Goal: Information Seeking & Learning: Check status

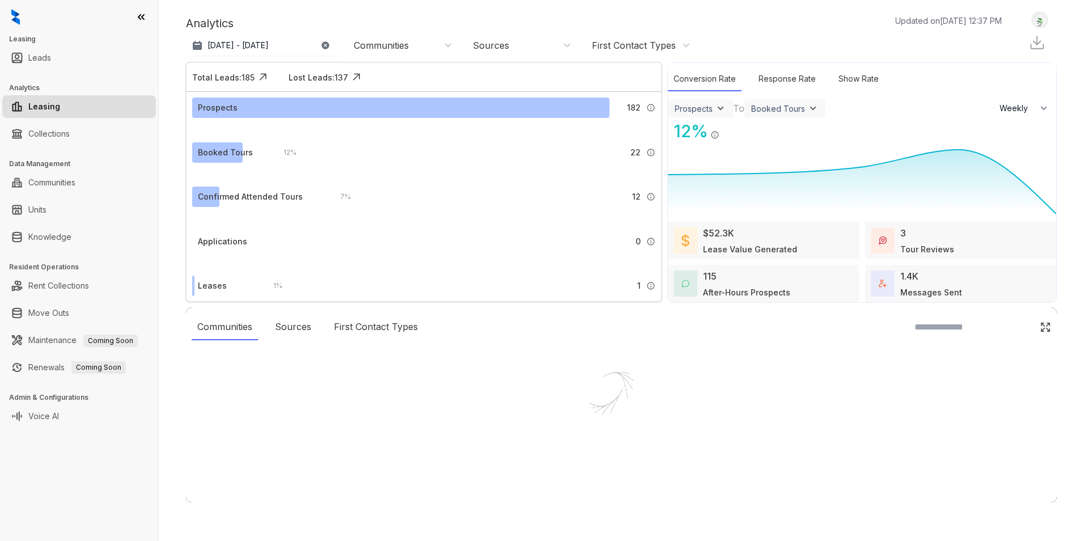
select select "******"
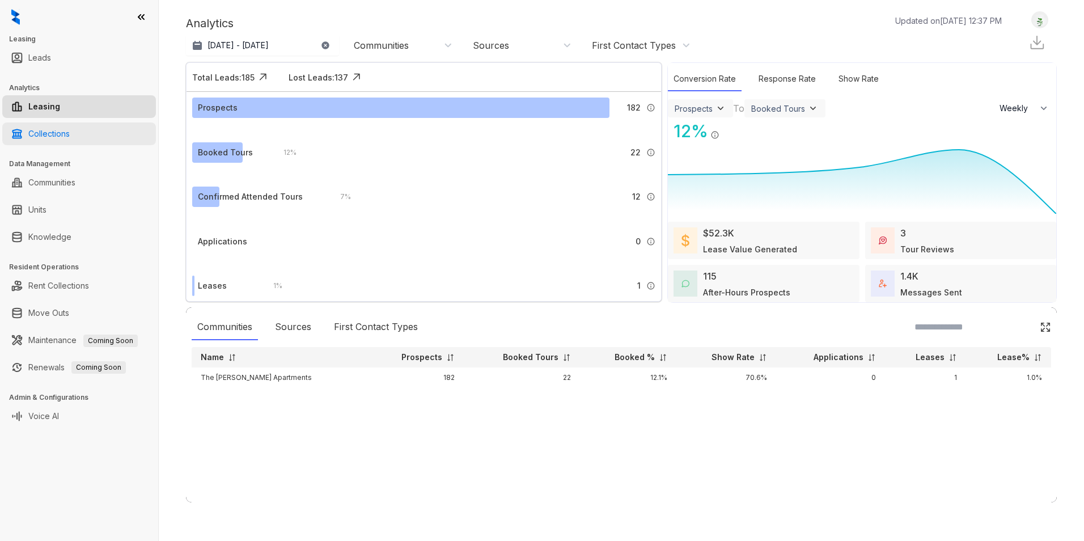
click at [56, 136] on link "Collections" at bounding box center [48, 133] width 41 height 23
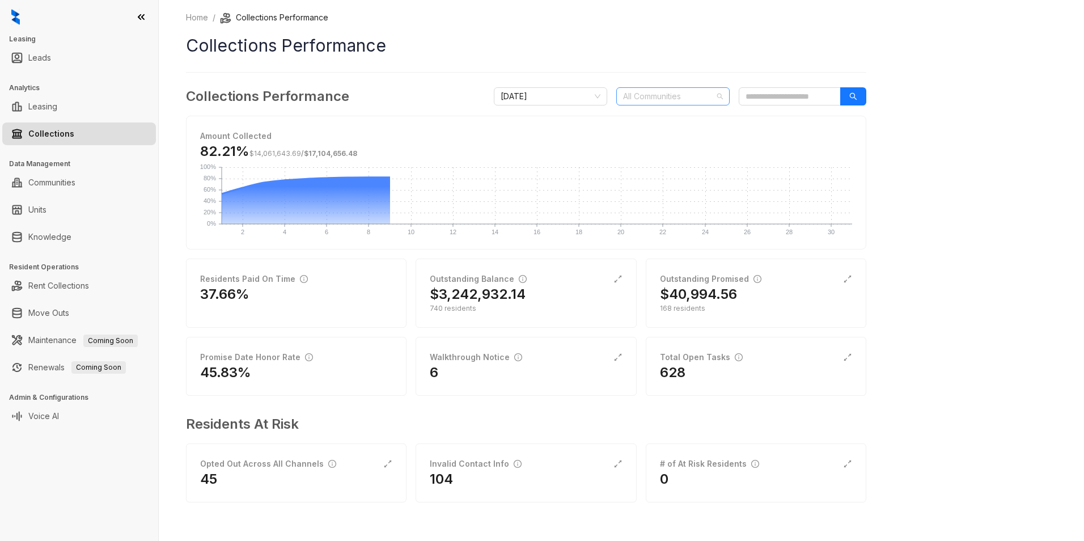
click at [689, 101] on div at bounding box center [667, 96] width 97 height 16
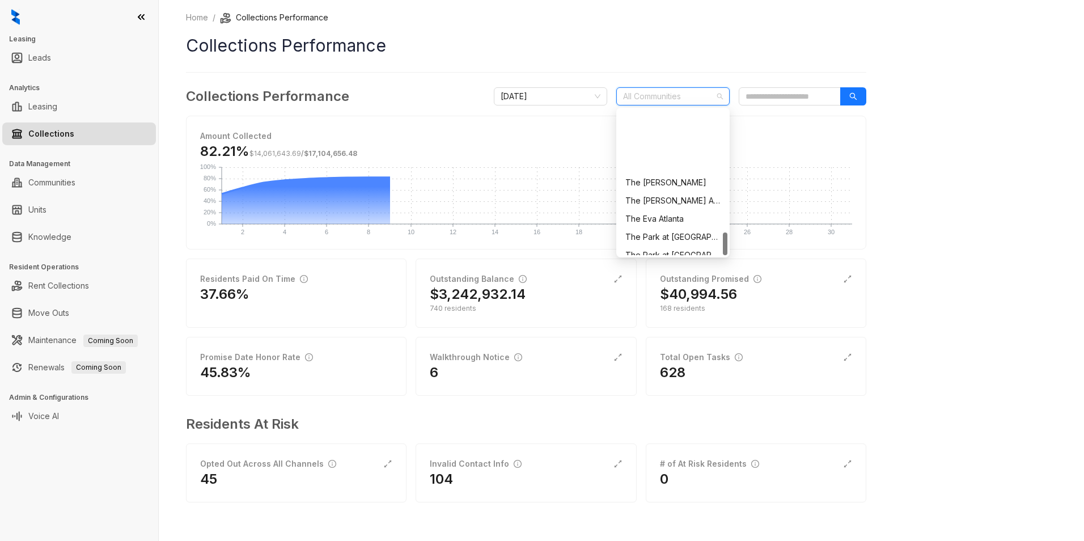
scroll to position [762, 0]
click at [674, 117] on div "The [PERSON_NAME] Apartments" at bounding box center [672, 119] width 95 height 12
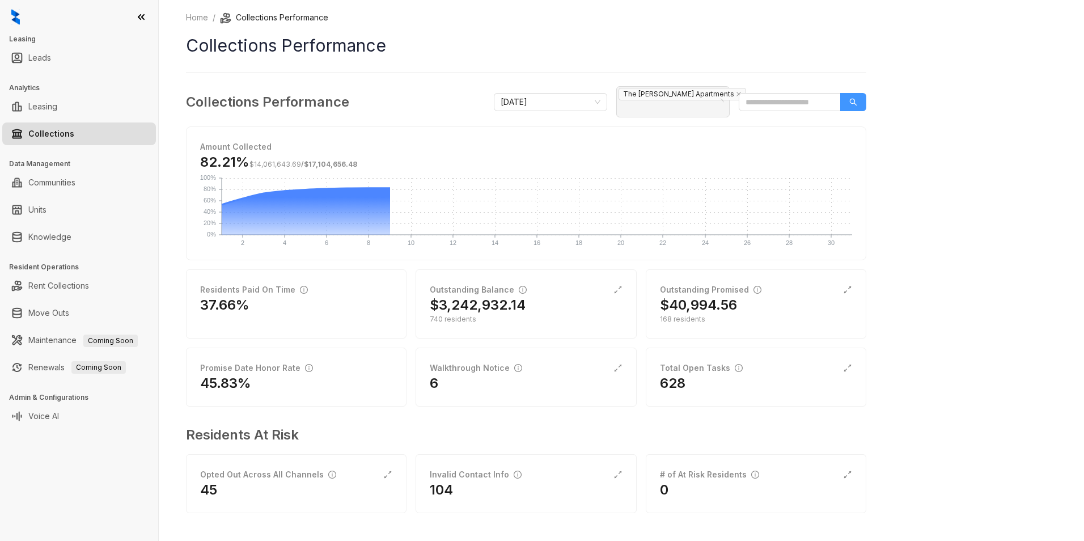
click at [855, 98] on icon "search" at bounding box center [853, 102] width 8 height 8
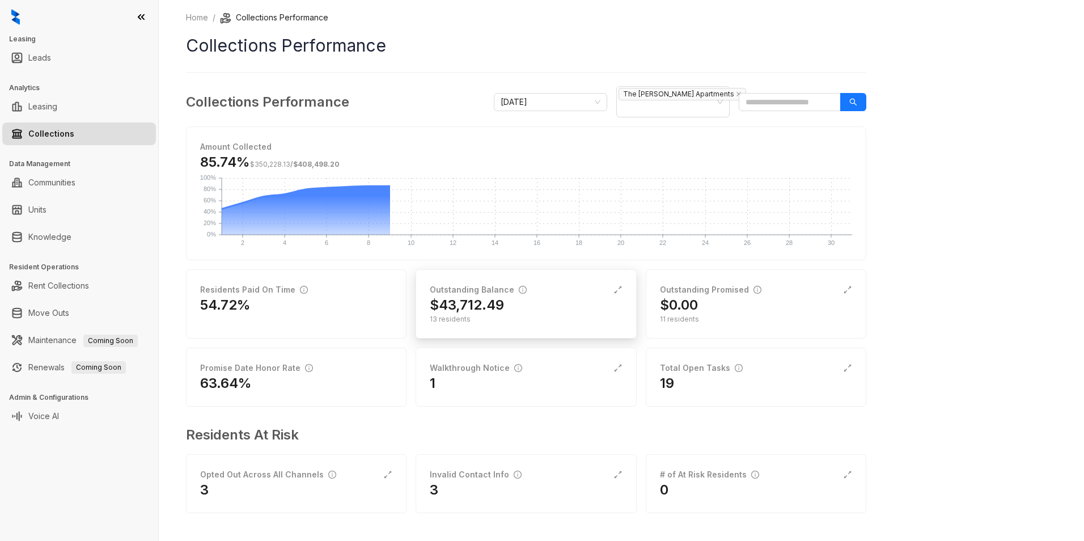
click at [520, 314] on div "13 residents" at bounding box center [526, 319] width 192 height 10
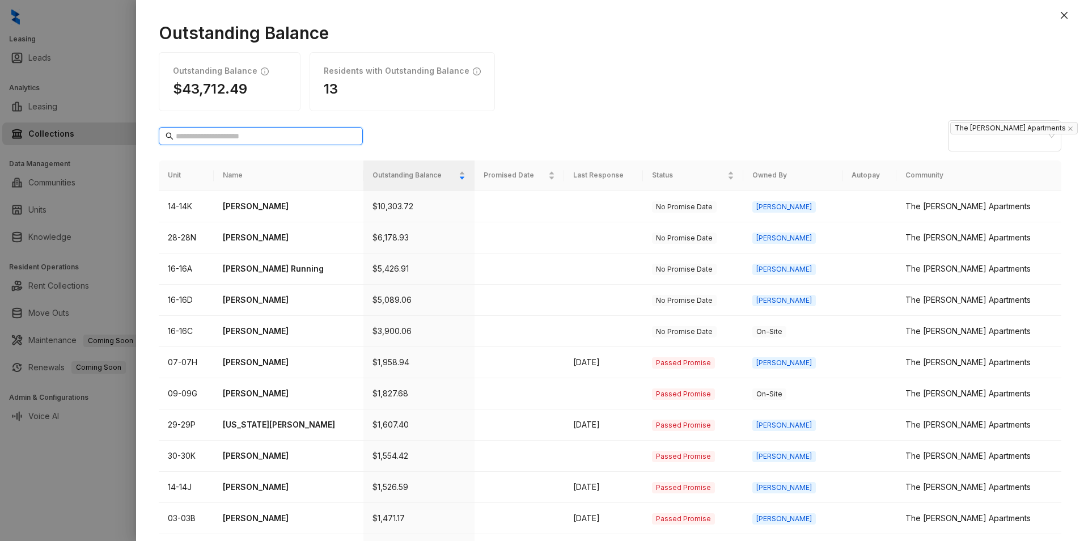
click at [260, 132] on input "text" at bounding box center [261, 136] width 171 height 12
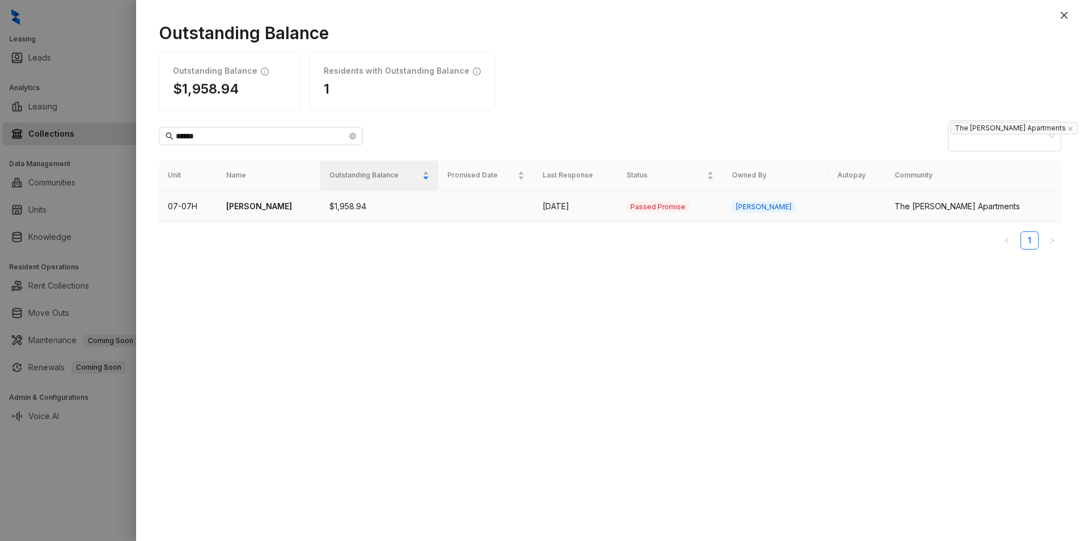
click at [395, 194] on td "$1,958.94" at bounding box center [379, 206] width 118 height 31
click at [259, 200] on p "[PERSON_NAME]" at bounding box center [268, 206] width 85 height 12
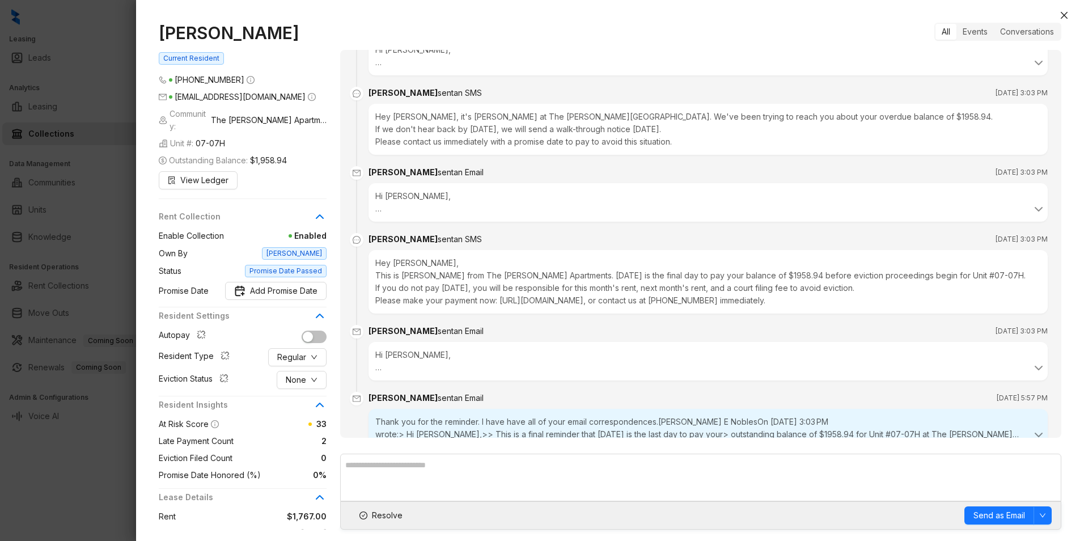
scroll to position [2288, 0]
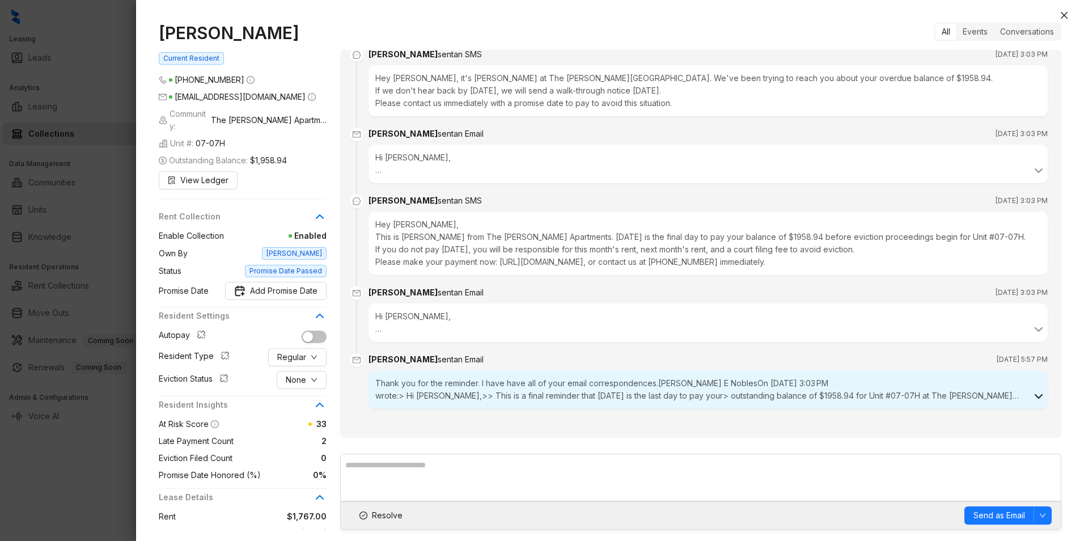
click at [1032, 395] on icon at bounding box center [1039, 397] width 14 height 14
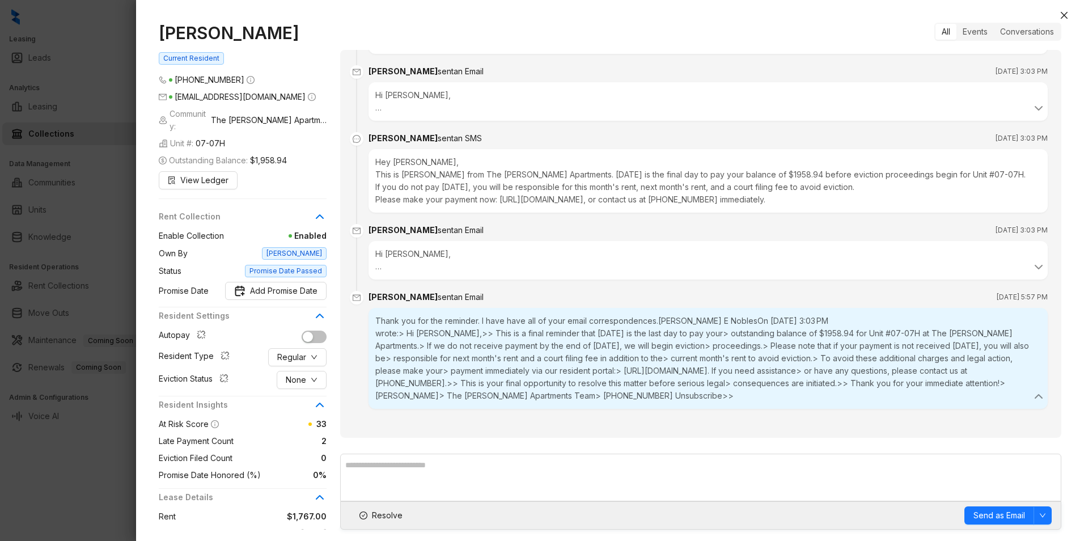
scroll to position [2351, 0]
click at [373, 274] on div "Hi [PERSON_NAME], This is a final reminder that [DATE] is the last day to pay y…" at bounding box center [708, 260] width 679 height 39
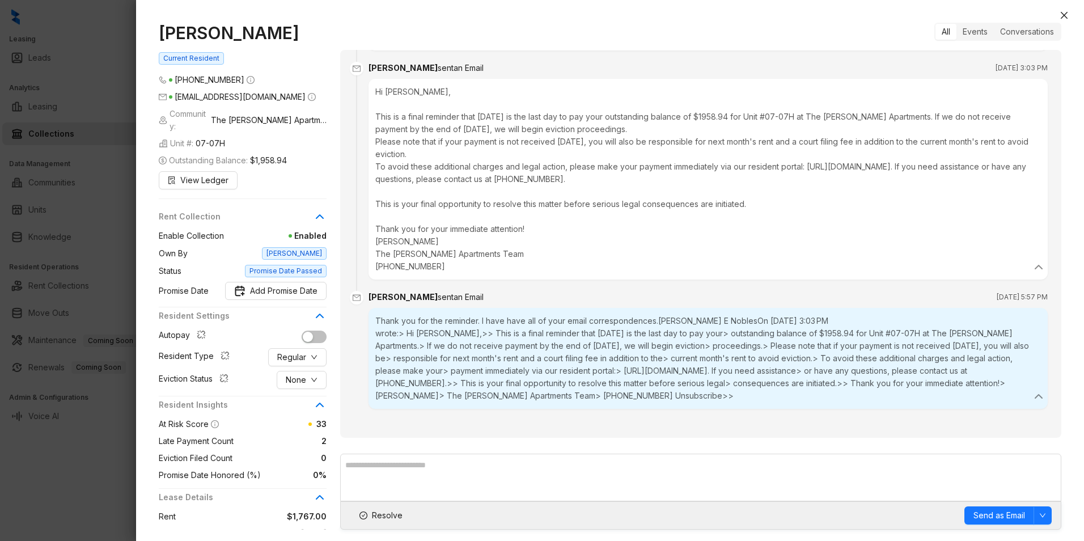
scroll to position [2513, 0]
click at [1069, 11] on button "Close" at bounding box center [1064, 16] width 14 height 14
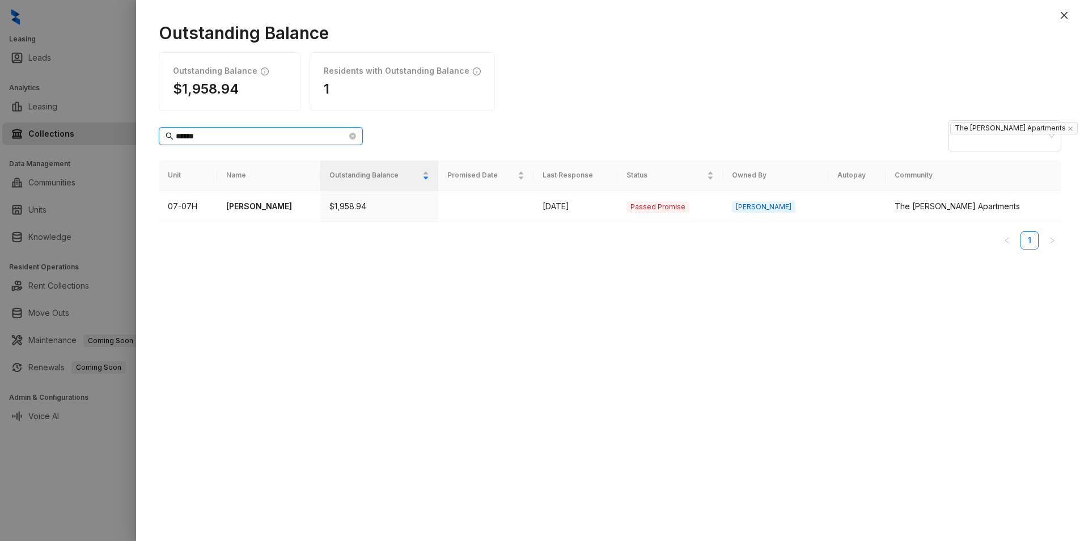
drag, startPoint x: 215, startPoint y: 126, endPoint x: 151, endPoint y: 130, distance: 64.2
click at [151, 130] on div "Outstanding Balance Outstanding Balance $1,958.94 Residents with Outstanding Ba…" at bounding box center [610, 276] width 948 height 530
click at [263, 200] on p "[PERSON_NAME]" at bounding box center [272, 206] width 89 height 12
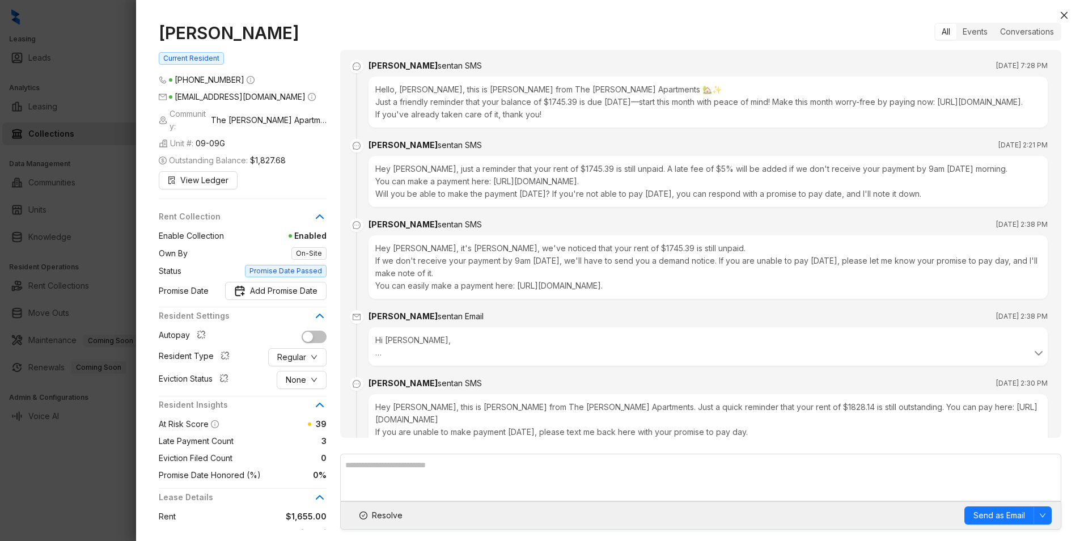
scroll to position [2241, 0]
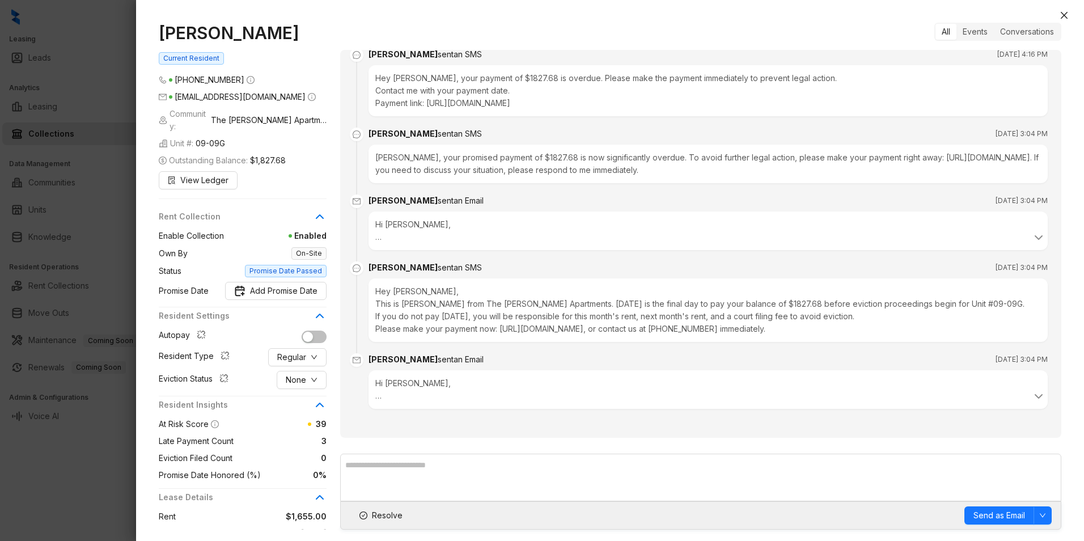
click at [372, 399] on div "Hi [PERSON_NAME], This is a final reminder that [DATE] is the last day to pay y…" at bounding box center [708, 389] width 679 height 39
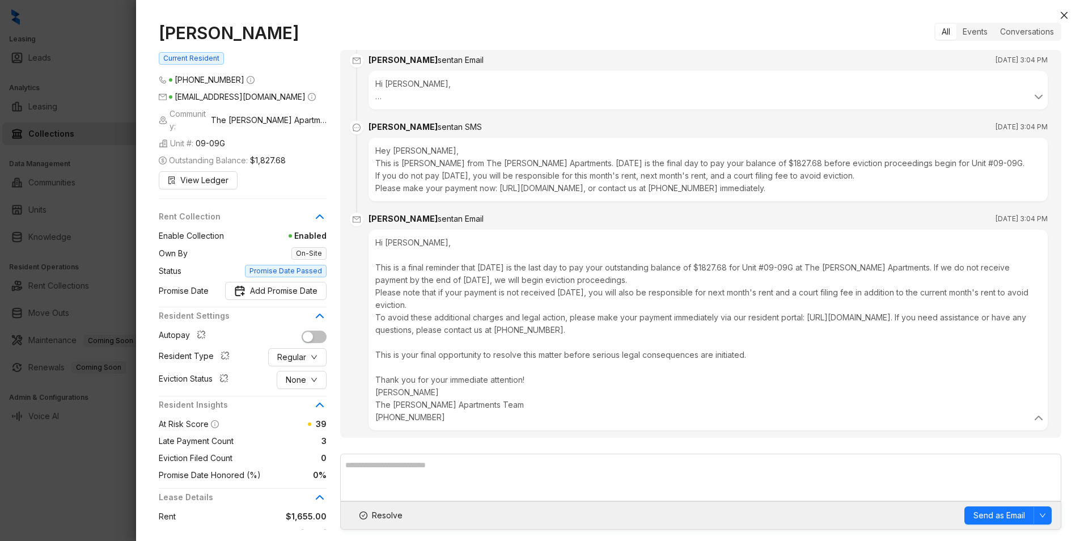
scroll to position [2403, 0]
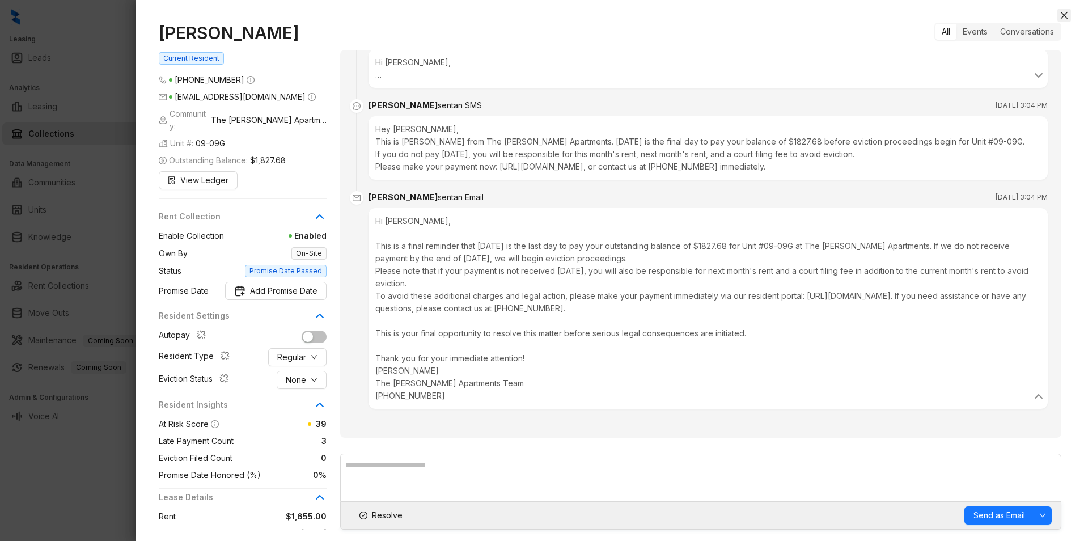
click at [1066, 14] on icon "close" at bounding box center [1064, 15] width 7 height 7
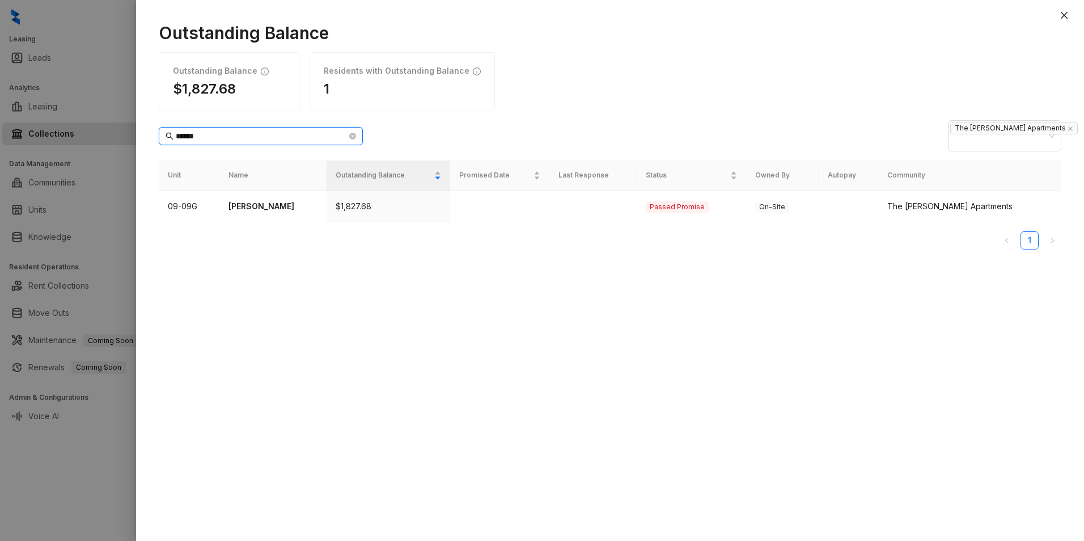
drag, startPoint x: 212, startPoint y: 128, endPoint x: 100, endPoint y: 122, distance: 111.9
click at [100, 122] on div "Outstanding Balance Outstanding Balance $1,827.68 Residents with Outstanding Ba…" at bounding box center [542, 270] width 1084 height 541
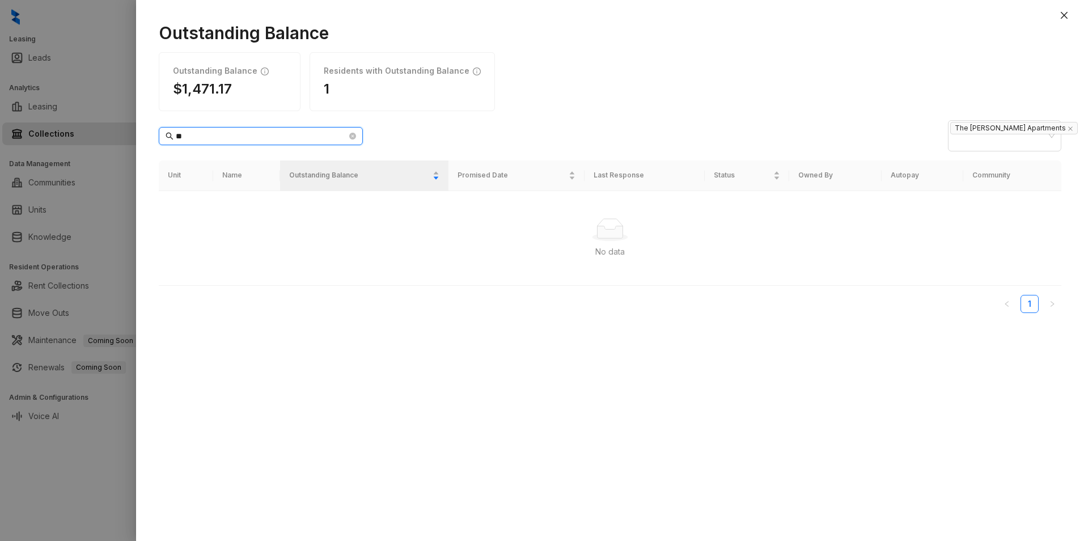
type input "*"
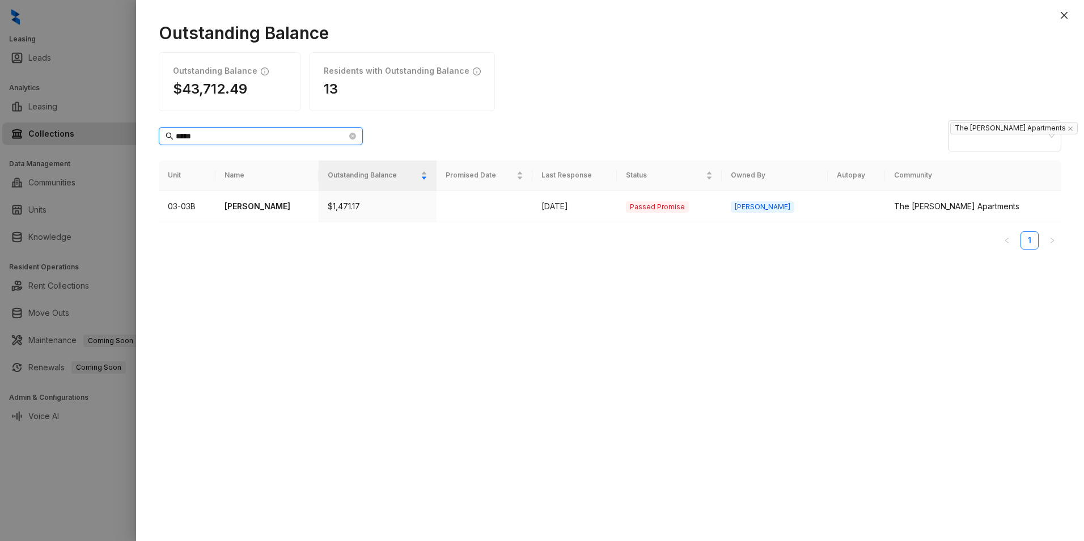
type input "******"
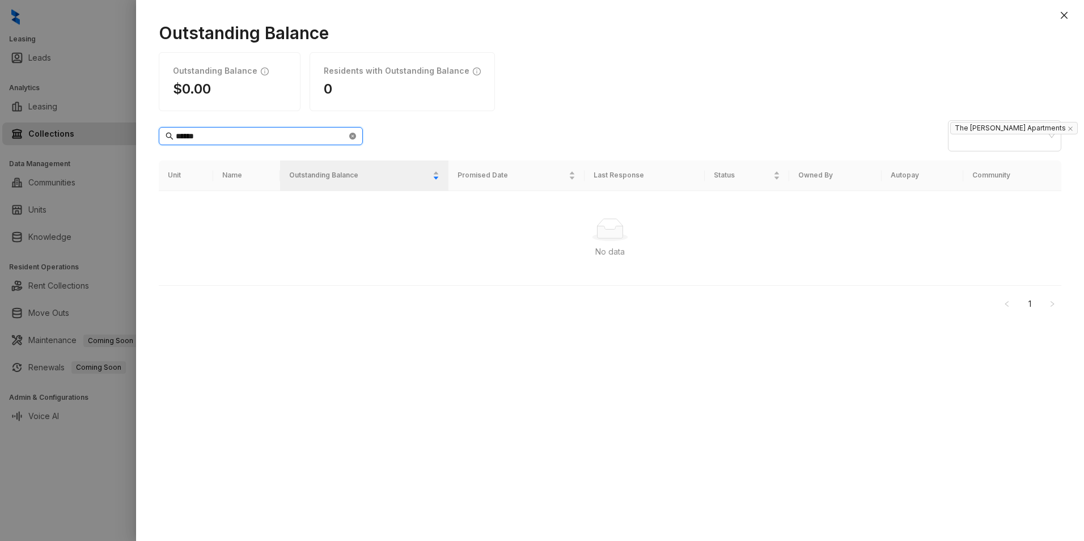
click at [351, 133] on icon "close-circle" at bounding box center [352, 136] width 7 height 7
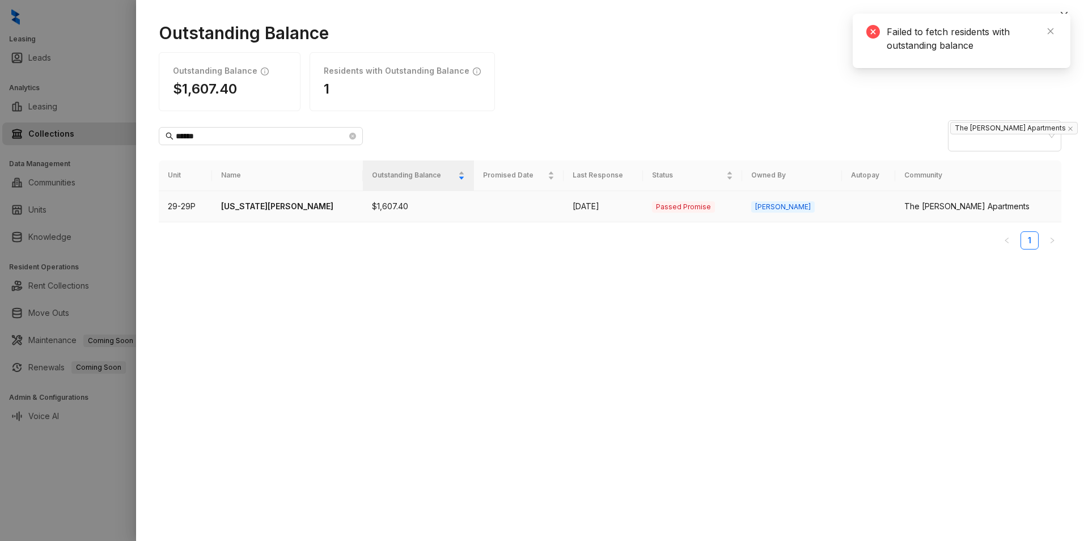
click at [240, 200] on p "[US_STATE][PERSON_NAME]" at bounding box center [287, 206] width 133 height 12
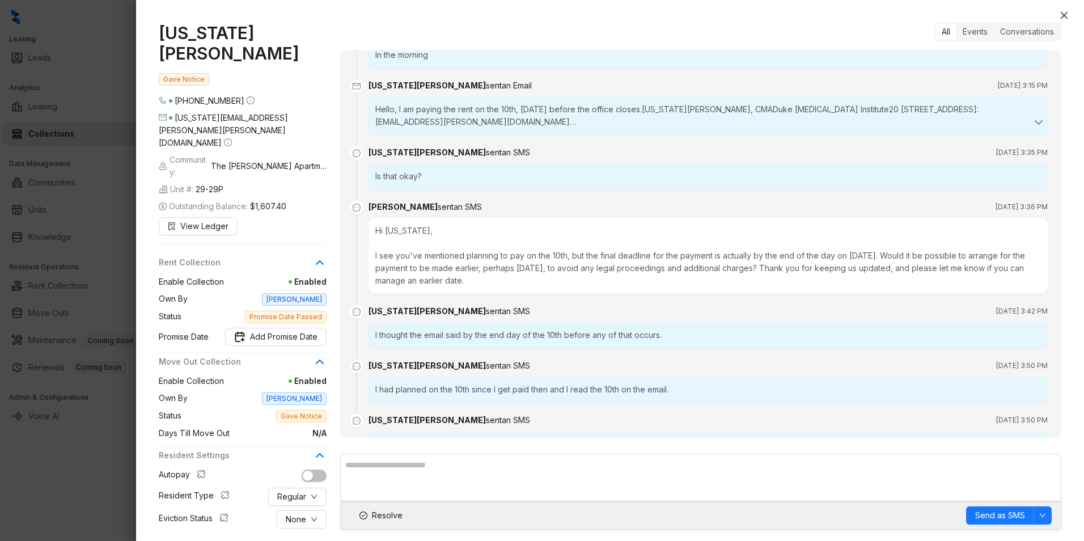
scroll to position [2430, 0]
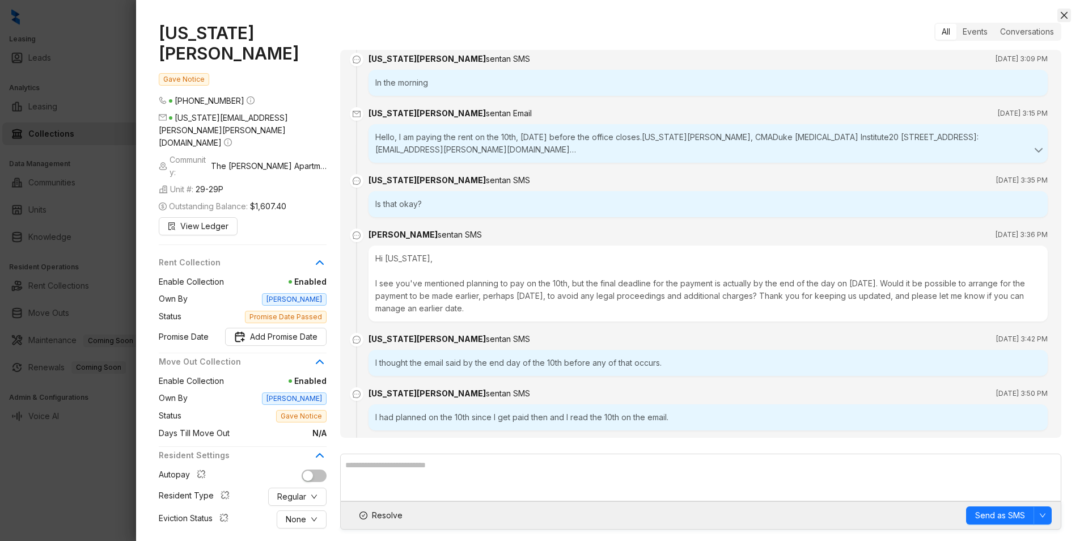
click at [1065, 16] on icon "close" at bounding box center [1064, 15] width 7 height 7
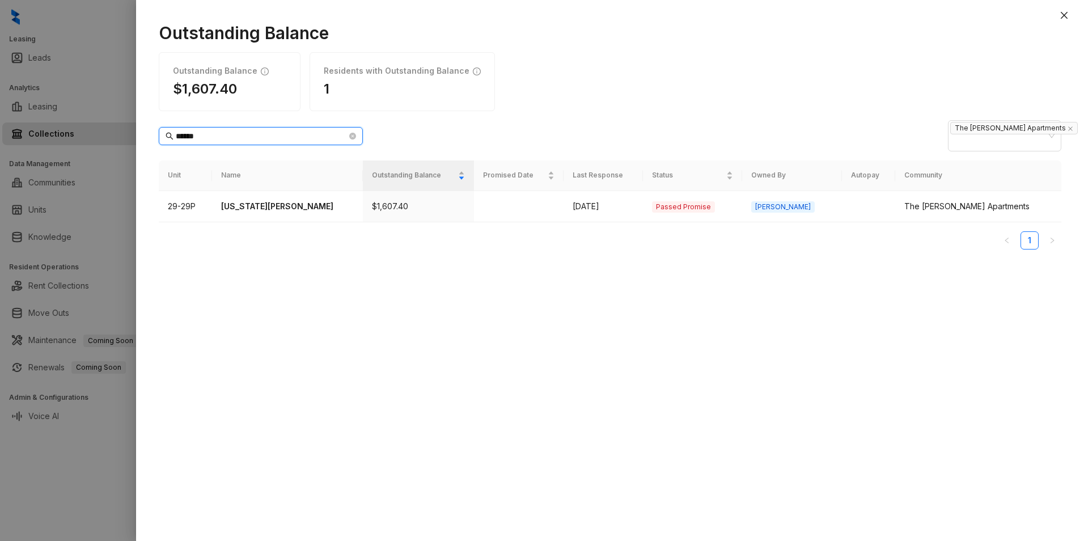
drag, startPoint x: 230, startPoint y: 128, endPoint x: 141, endPoint y: 125, distance: 88.5
click at [141, 125] on div "Outstanding Balance Outstanding Balance $1,607.40 Residents with Outstanding Ba…" at bounding box center [610, 276] width 948 height 530
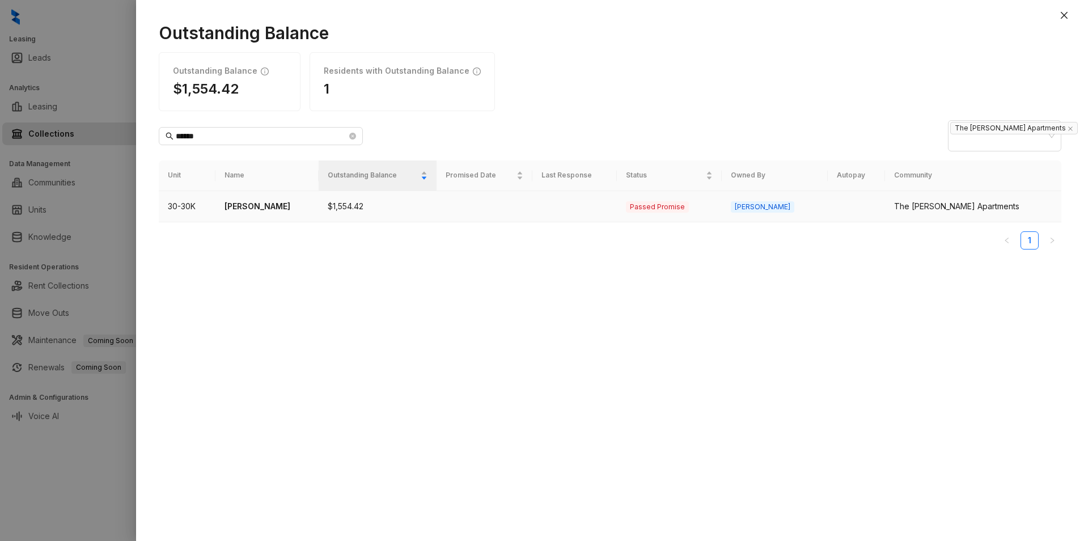
click at [255, 200] on p "[PERSON_NAME]" at bounding box center [267, 206] width 85 height 12
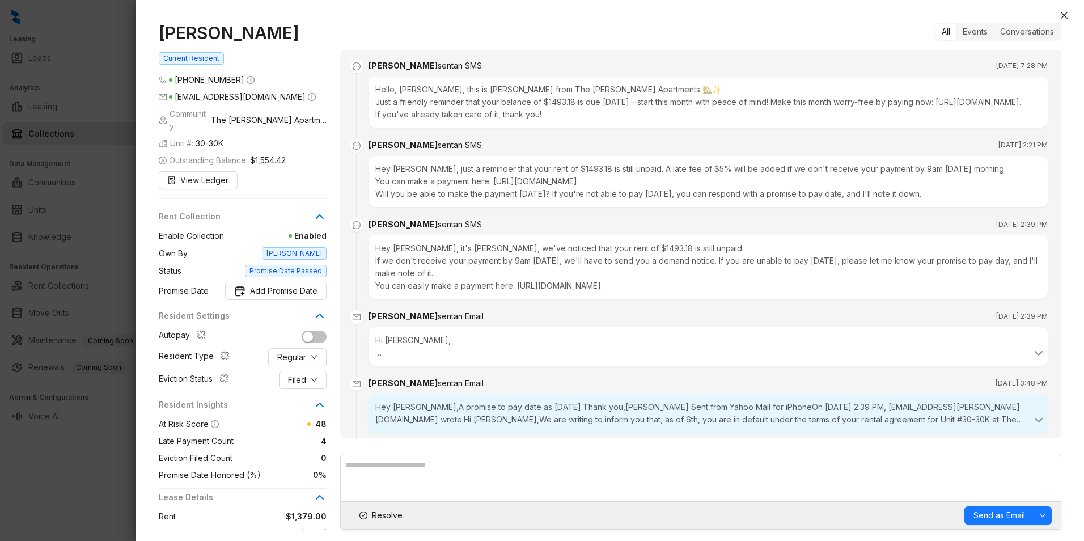
scroll to position [1219, 0]
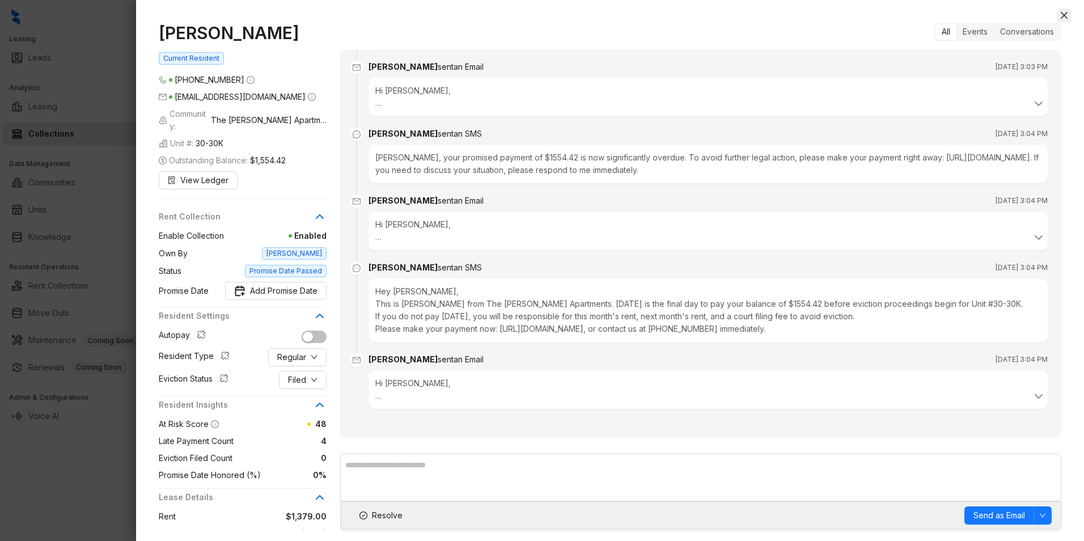
click at [1061, 16] on icon "close" at bounding box center [1064, 15] width 9 height 9
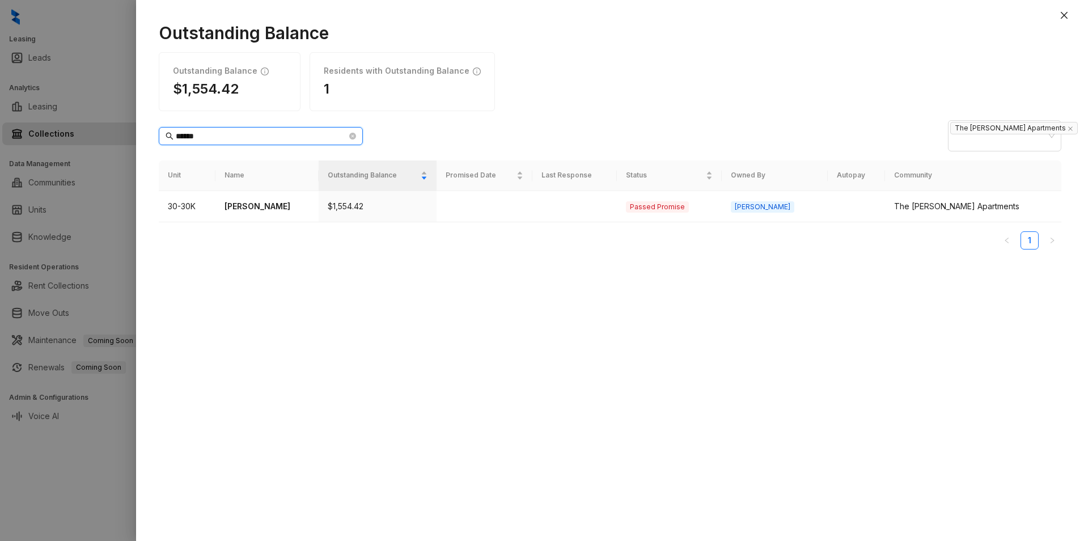
drag, startPoint x: 217, startPoint y: 130, endPoint x: 142, endPoint y: 143, distance: 76.1
click at [142, 143] on div "Outstanding Balance Outstanding Balance $1,554.42 Residents with Outstanding Ba…" at bounding box center [610, 276] width 948 height 530
click at [255, 200] on p "[PERSON_NAME]" at bounding box center [262, 206] width 86 height 12
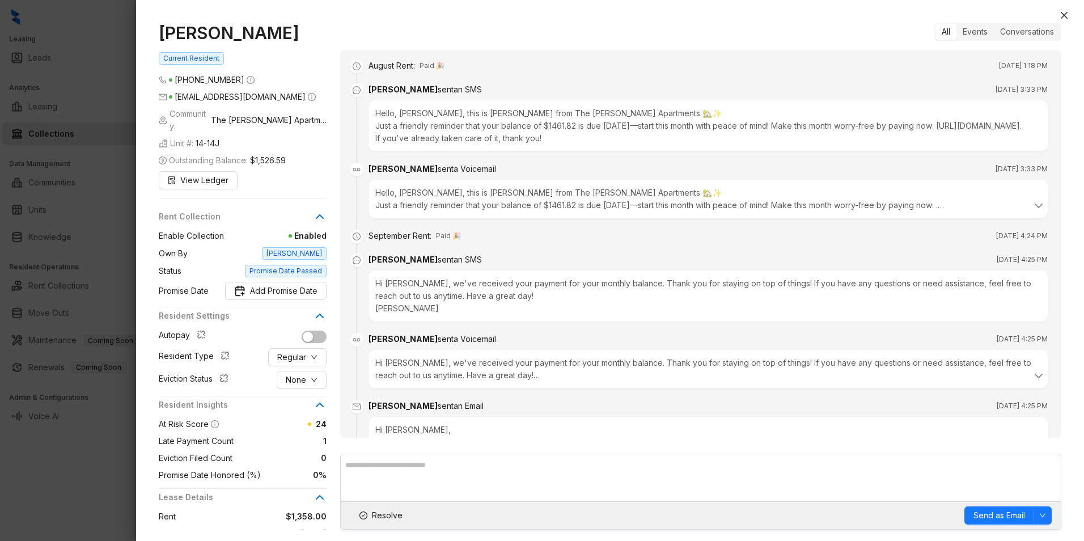
scroll to position [1028, 0]
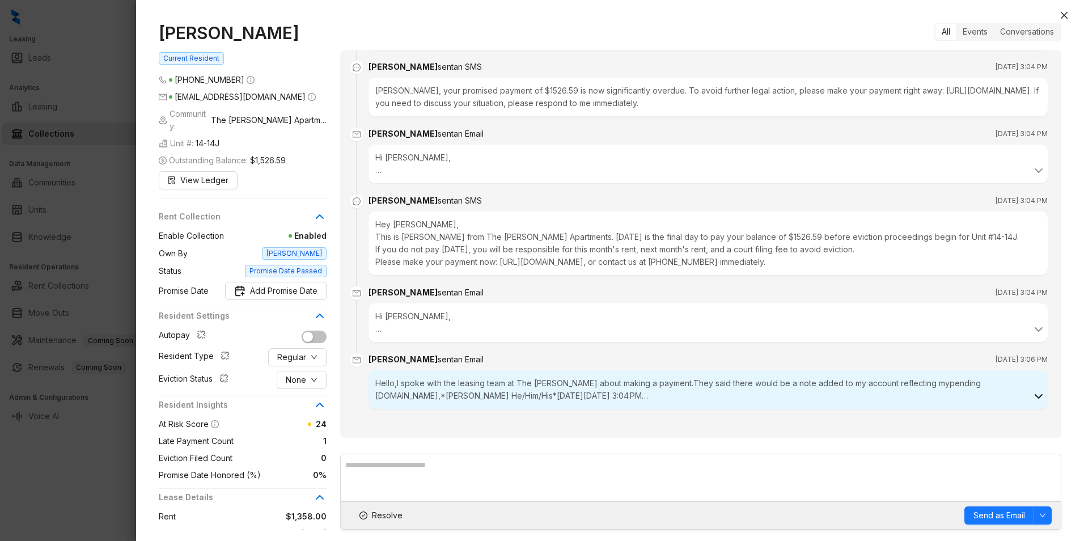
click at [1032, 395] on icon at bounding box center [1039, 397] width 14 height 14
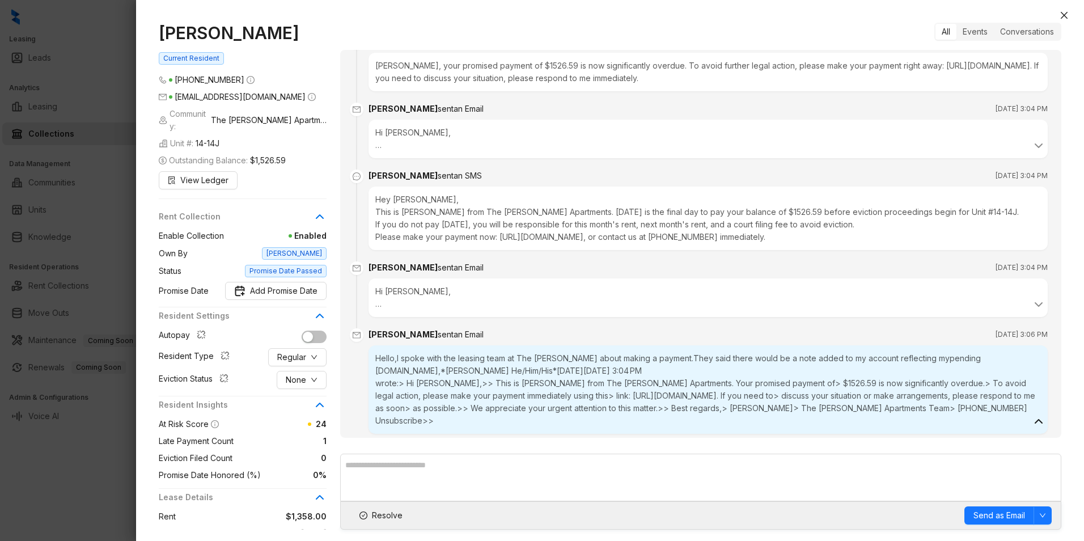
scroll to position [1066, 0]
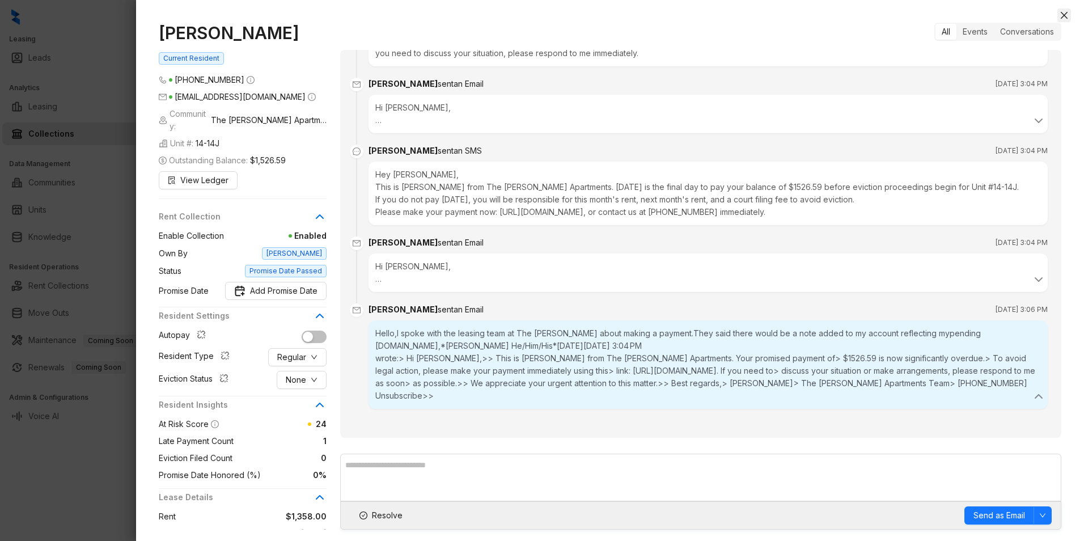
click at [1061, 11] on icon "close" at bounding box center [1064, 15] width 9 height 9
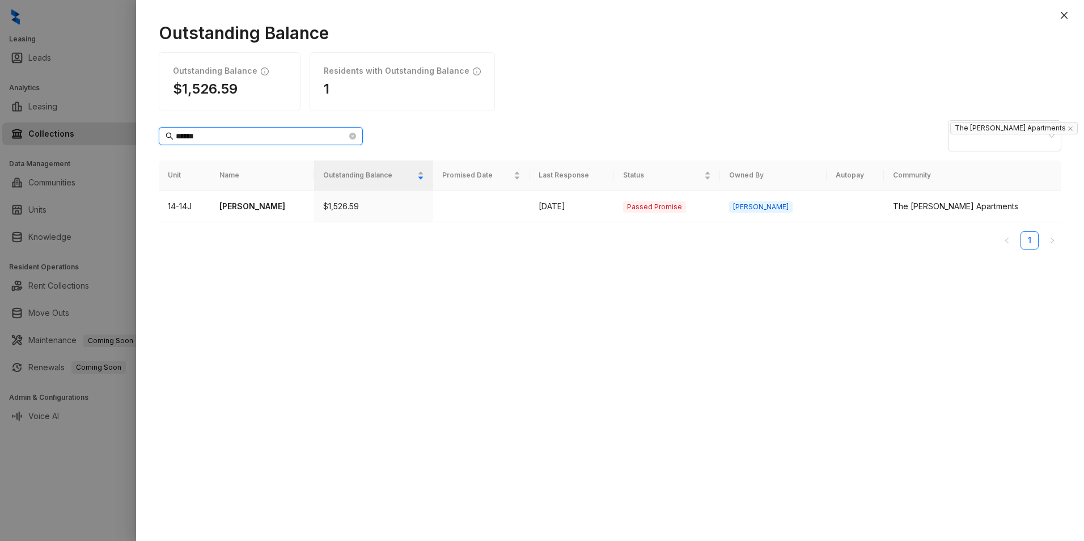
drag, startPoint x: 203, startPoint y: 130, endPoint x: 142, endPoint y: 129, distance: 61.2
click at [142, 129] on div "Outstanding Balance Outstanding Balance $1,526.59 Residents with Outstanding Ba…" at bounding box center [610, 276] width 948 height 530
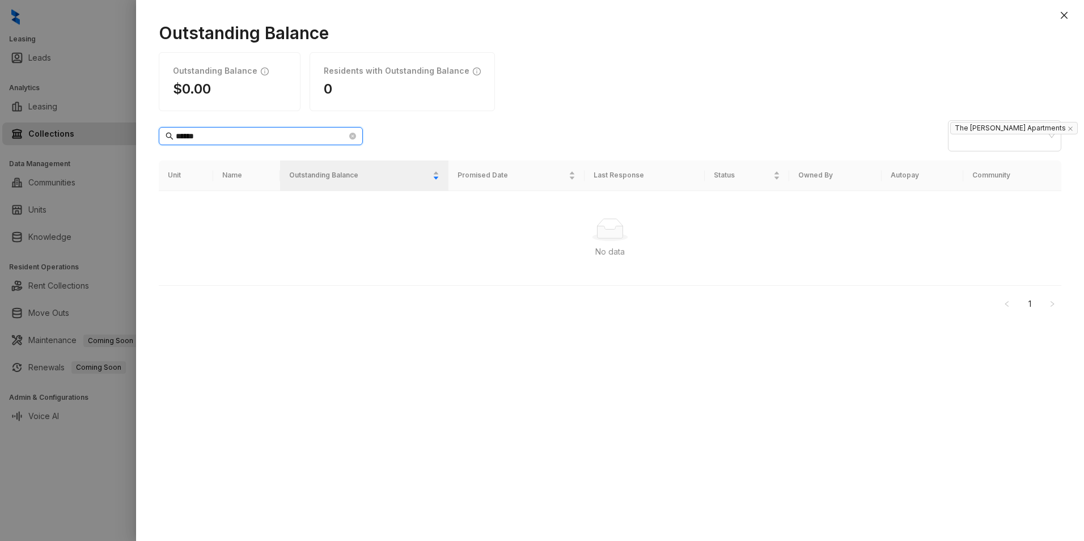
type input "******"
drag, startPoint x: 210, startPoint y: 130, endPoint x: 116, endPoint y: 151, distance: 96.4
click at [116, 151] on div "Outstanding Balance Outstanding Balance $0.00 Residents with Outstanding Balanc…" at bounding box center [542, 270] width 1084 height 541
type input "******"
click at [352, 133] on icon "close-circle" at bounding box center [352, 136] width 7 height 7
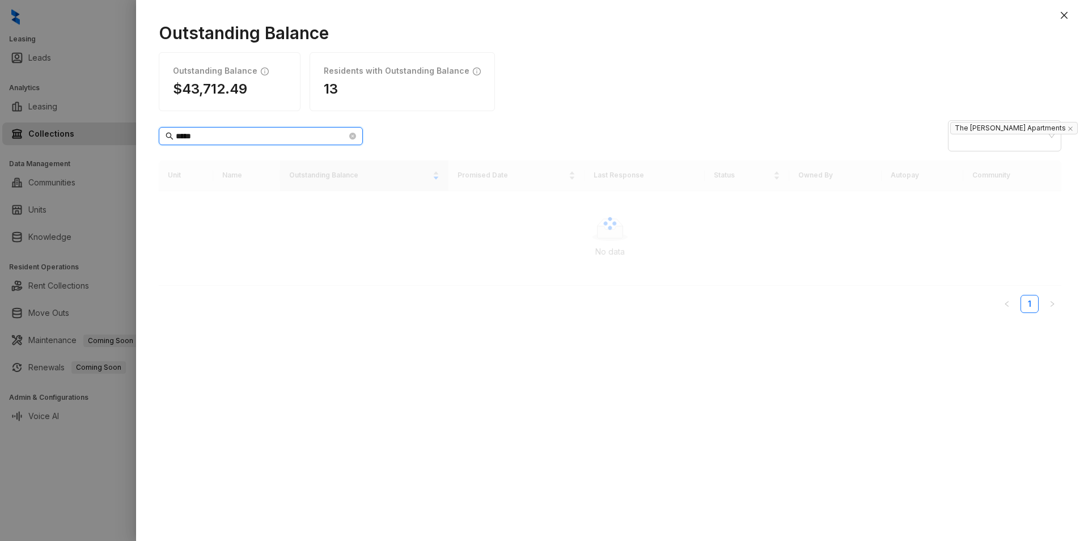
type input "******"
click at [353, 133] on icon "close-circle" at bounding box center [352, 136] width 7 height 7
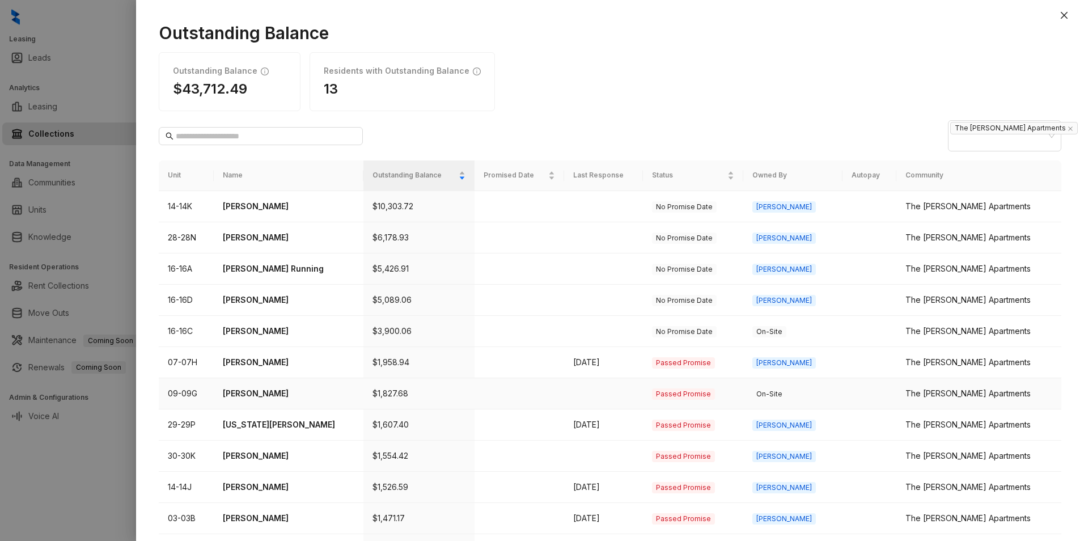
click at [87, 81] on div at bounding box center [542, 270] width 1084 height 541
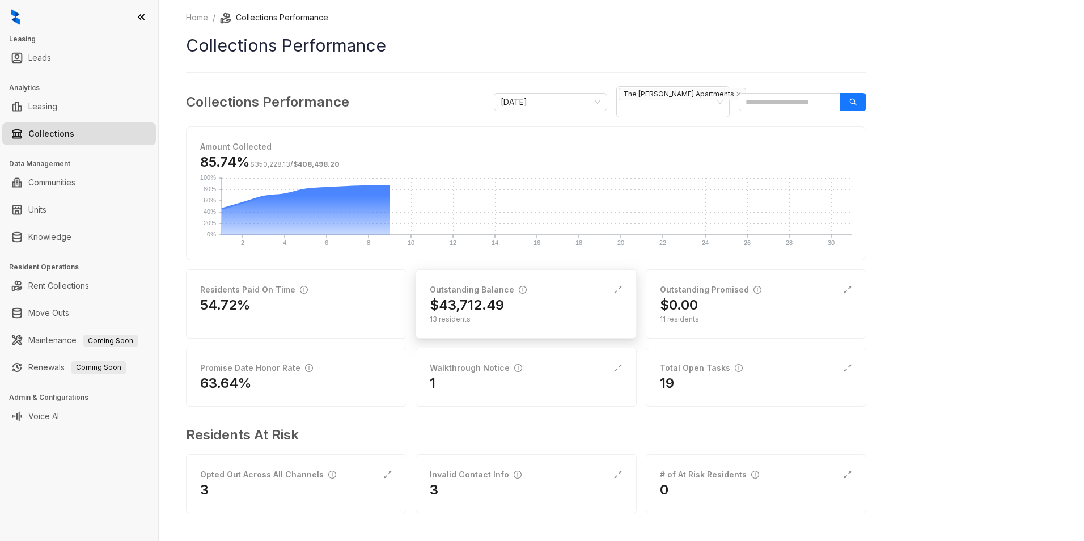
click at [531, 296] on div "$43,712.49" at bounding box center [526, 305] width 192 height 18
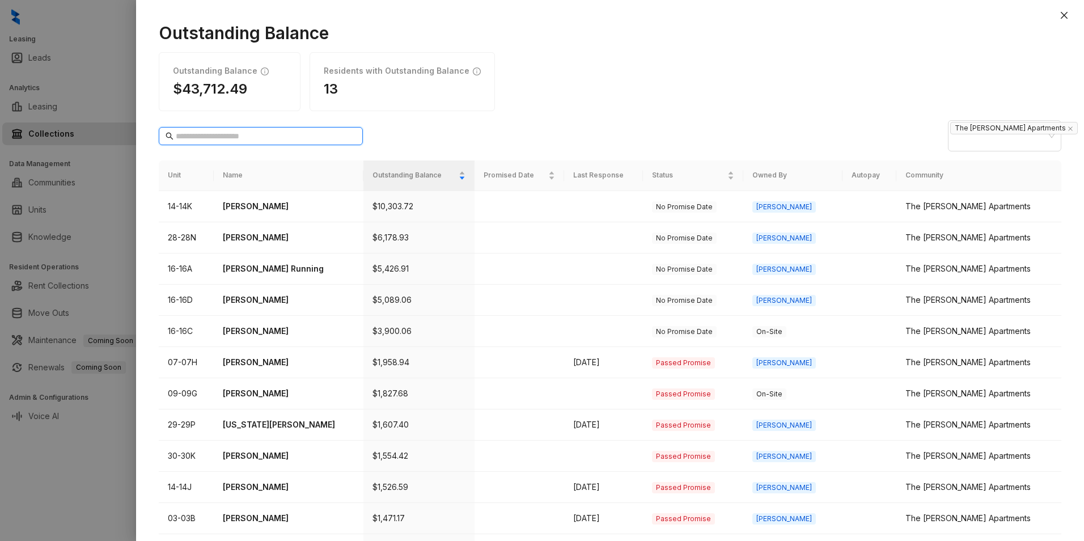
click at [251, 130] on input "text" at bounding box center [261, 136] width 171 height 12
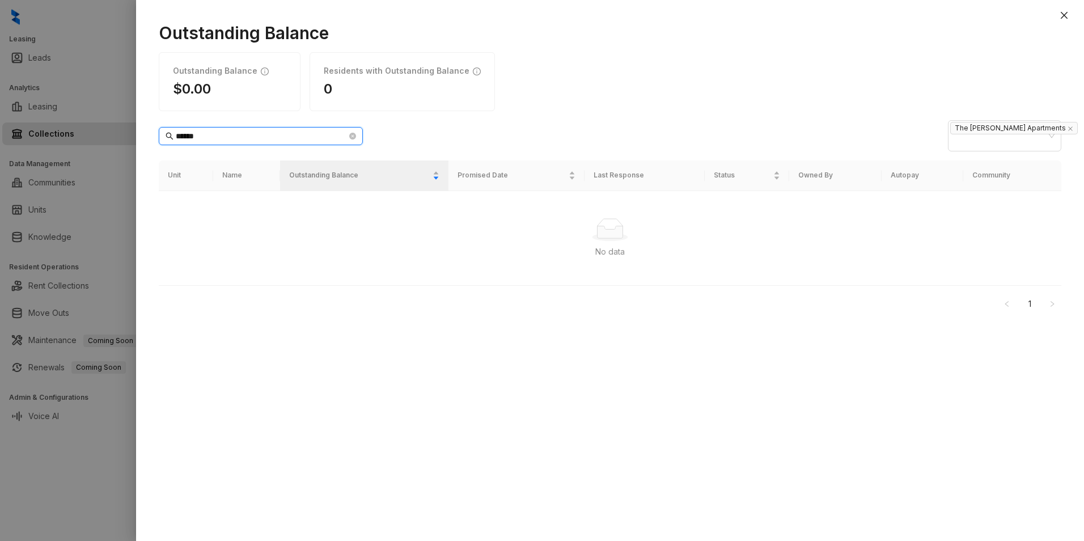
type input "******"
drag, startPoint x: 234, startPoint y: 131, endPoint x: 132, endPoint y: 151, distance: 104.1
click at [132, 151] on div "Outstanding Balance Outstanding Balance $0.00 Residents with Outstanding Balanc…" at bounding box center [542, 270] width 1084 height 541
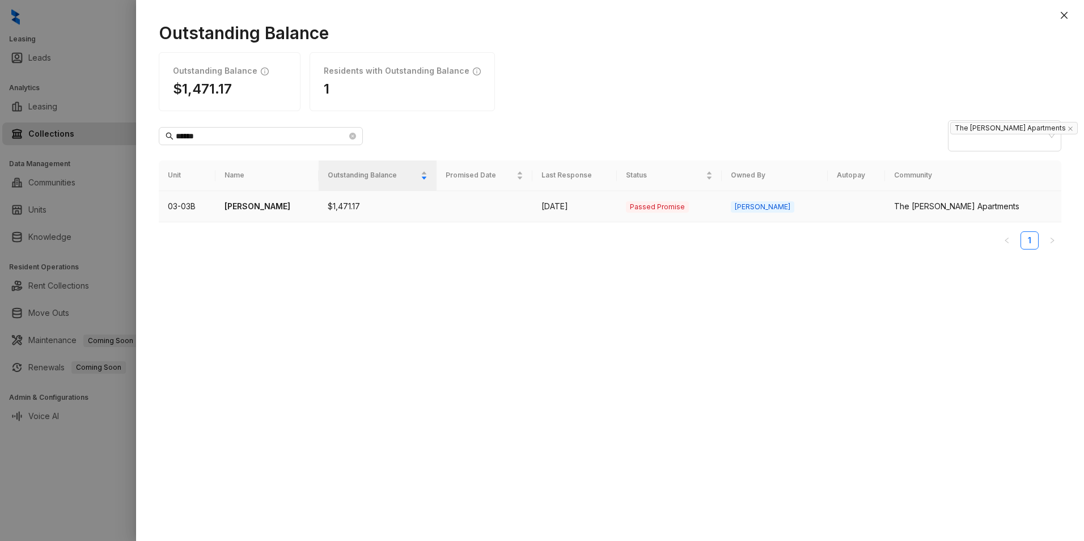
click at [196, 192] on td "03-03B" at bounding box center [187, 206] width 57 height 31
click at [244, 200] on p "[PERSON_NAME]" at bounding box center [267, 206] width 85 height 12
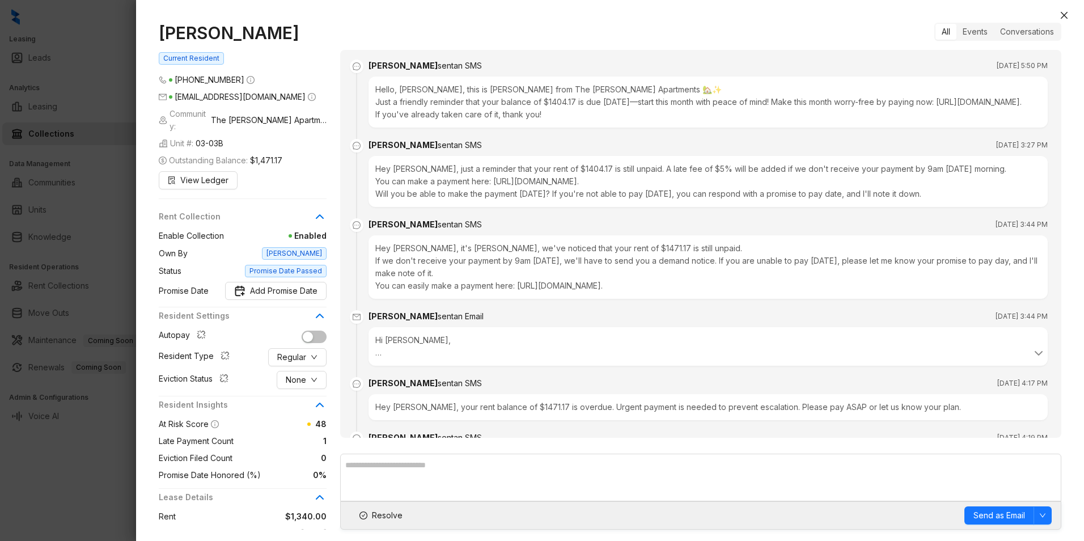
scroll to position [743, 0]
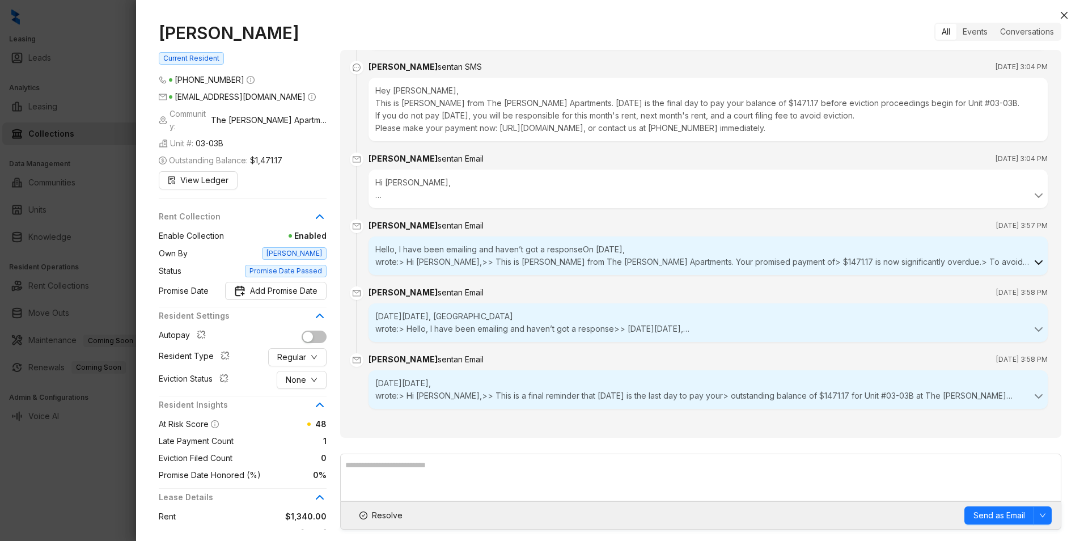
click at [1032, 257] on icon at bounding box center [1039, 263] width 14 height 14
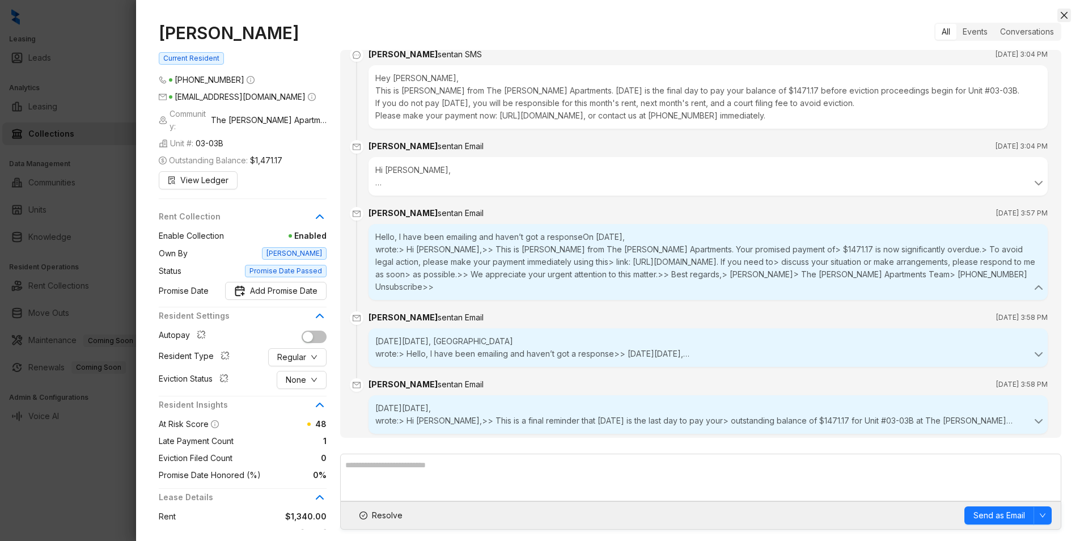
click at [1069, 11] on button "Close" at bounding box center [1064, 16] width 14 height 14
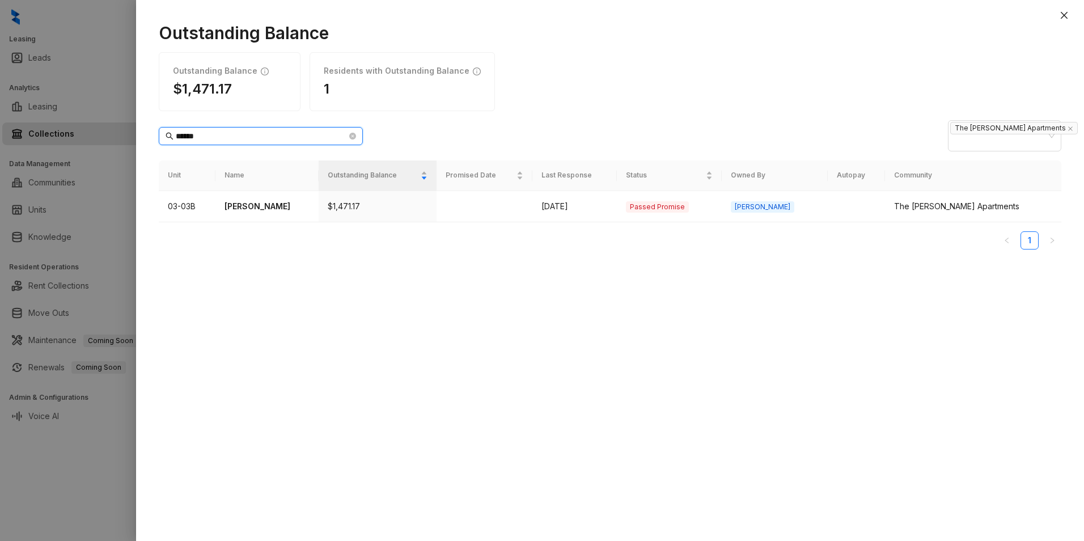
drag, startPoint x: 221, startPoint y: 126, endPoint x: 126, endPoint y: 141, distance: 95.7
click at [126, 141] on div "Outstanding Balance Outstanding Balance $1,471.17 Residents with Outstanding Ba…" at bounding box center [542, 270] width 1084 height 541
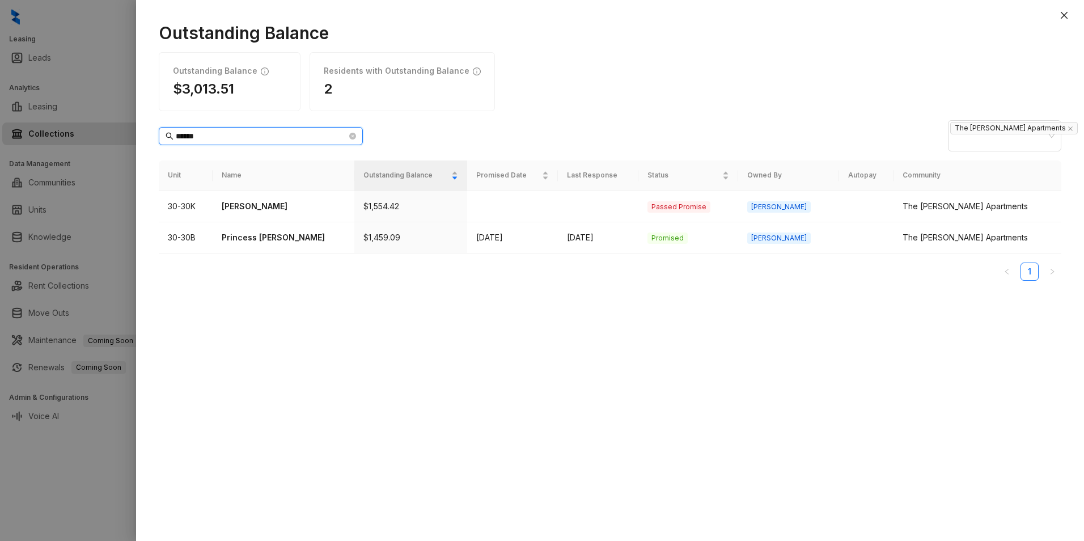
type input "******"
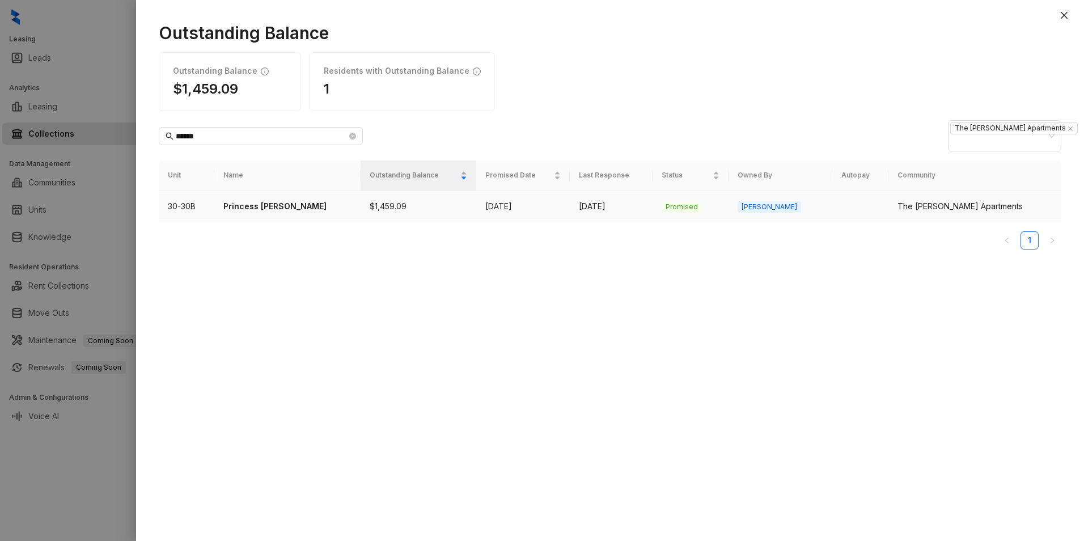
click at [274, 200] on p "Princess [PERSON_NAME]" at bounding box center [287, 206] width 128 height 12
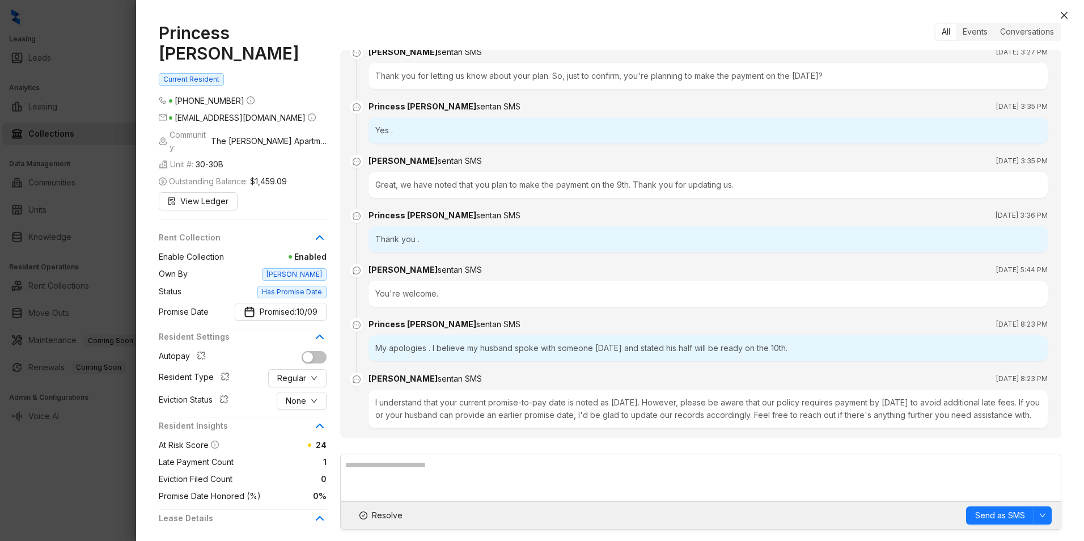
scroll to position [727, 0]
